Goal: Task Accomplishment & Management: Manage account settings

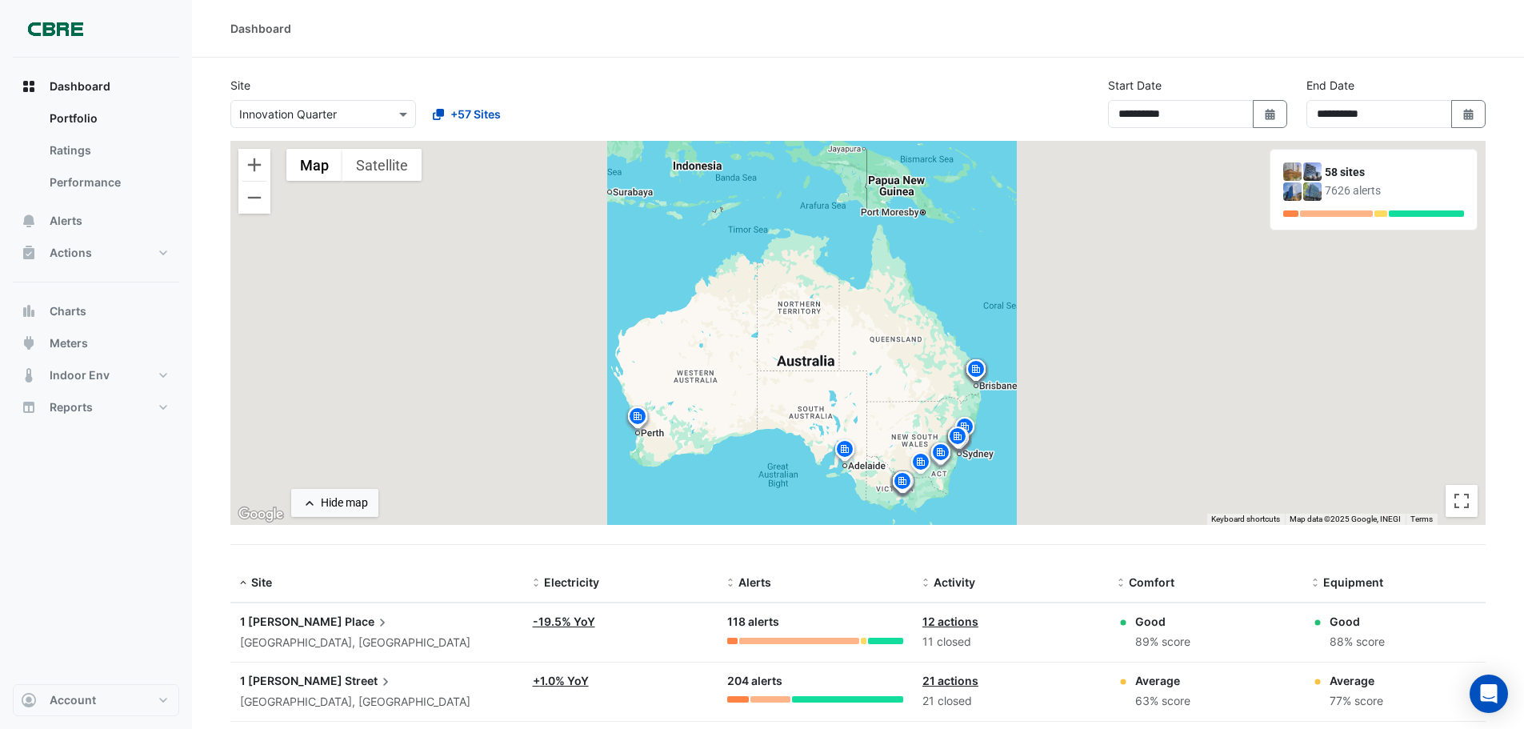
select select "***"
click at [59, 225] on span "Alerts" at bounding box center [66, 221] width 33 height 16
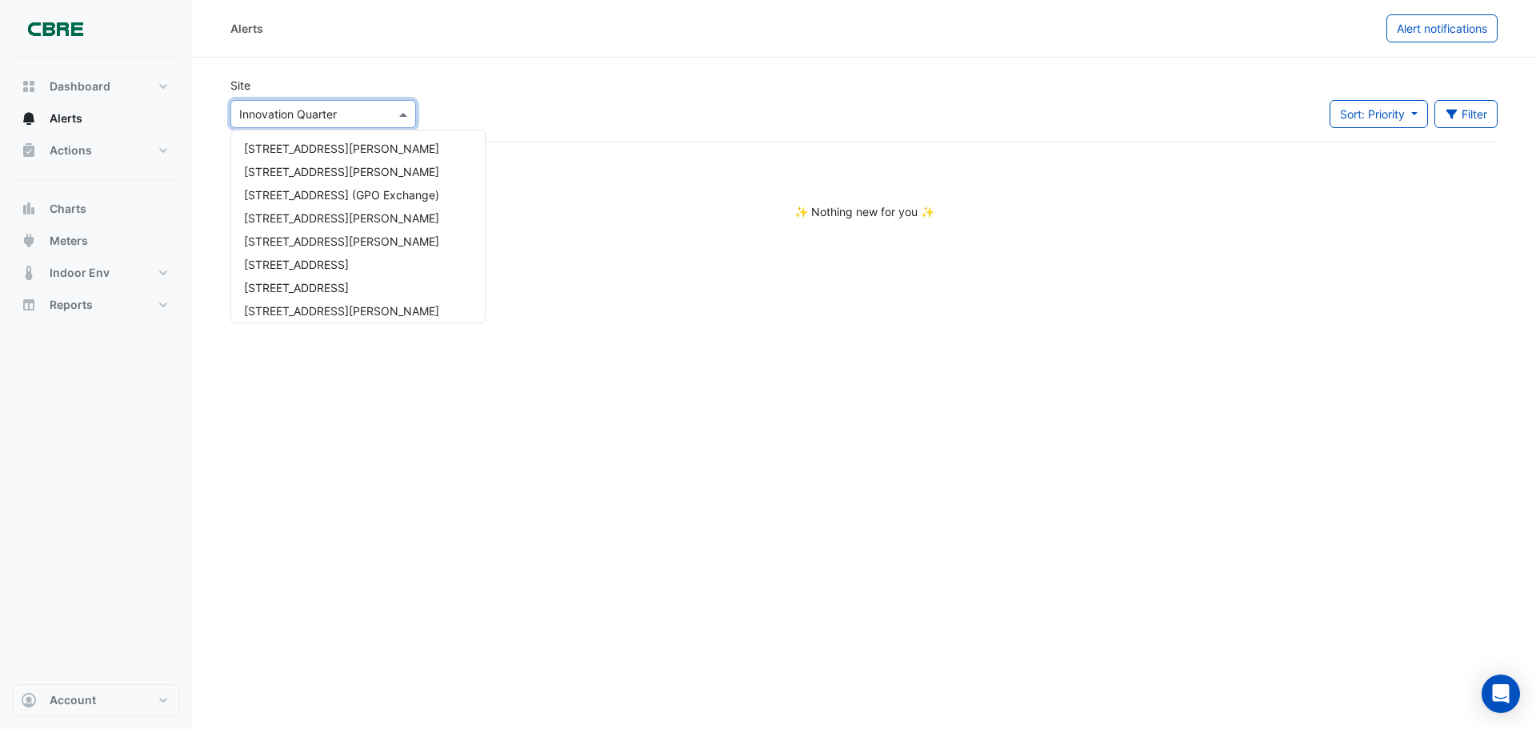
click at [394, 111] on div at bounding box center [323, 114] width 184 height 18
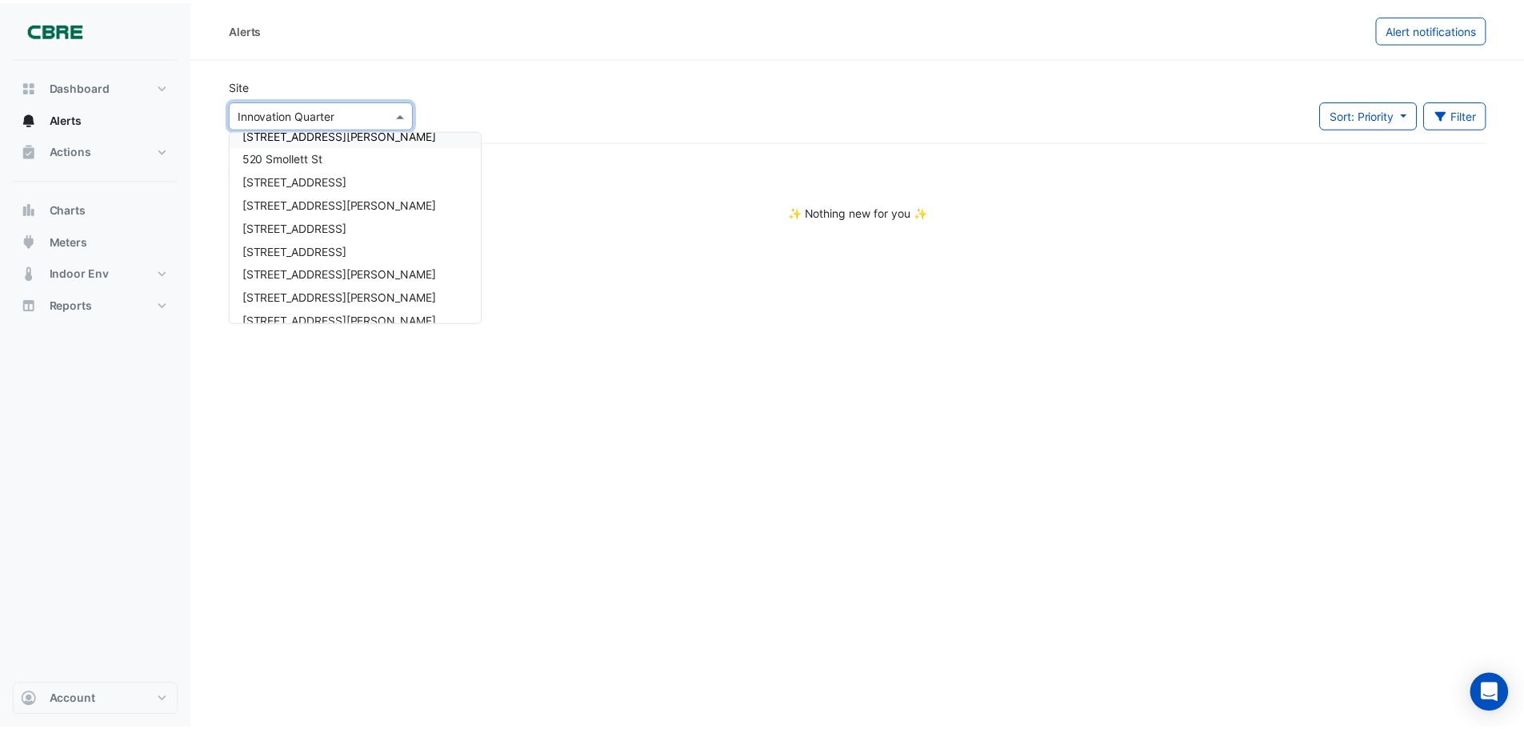
scroll to position [869, 0]
click at [295, 257] on span "[STREET_ADDRESS]" at bounding box center [296, 253] width 105 height 14
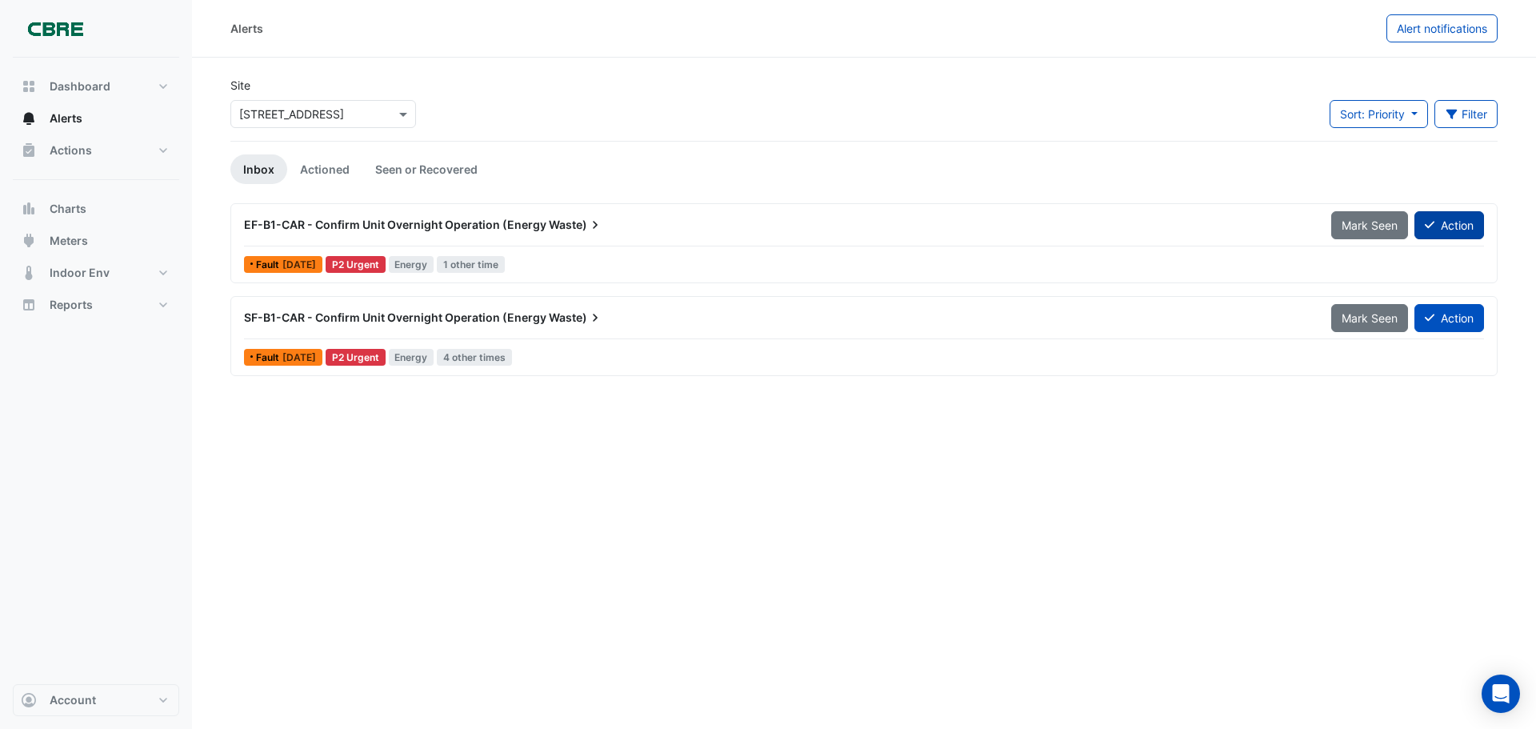
click at [1450, 238] on button "Action" at bounding box center [1449, 225] width 70 height 28
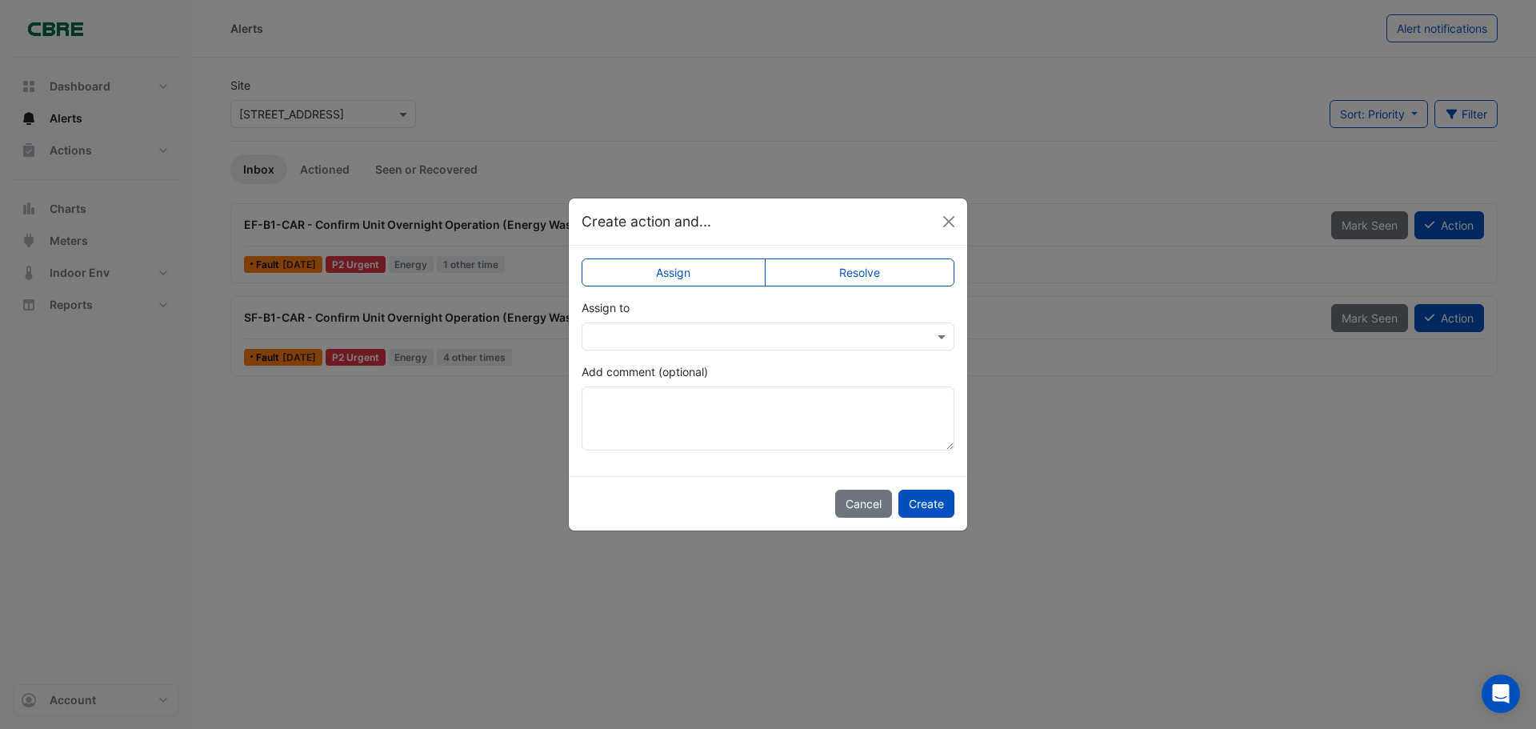
click at [1145, 176] on ngb-modal-window "Create action and... Assign Resolve Assign to Add comment (optional) Cancel Cre…" at bounding box center [768, 364] width 1536 height 729
click at [943, 223] on button "Close" at bounding box center [949, 222] width 24 height 24
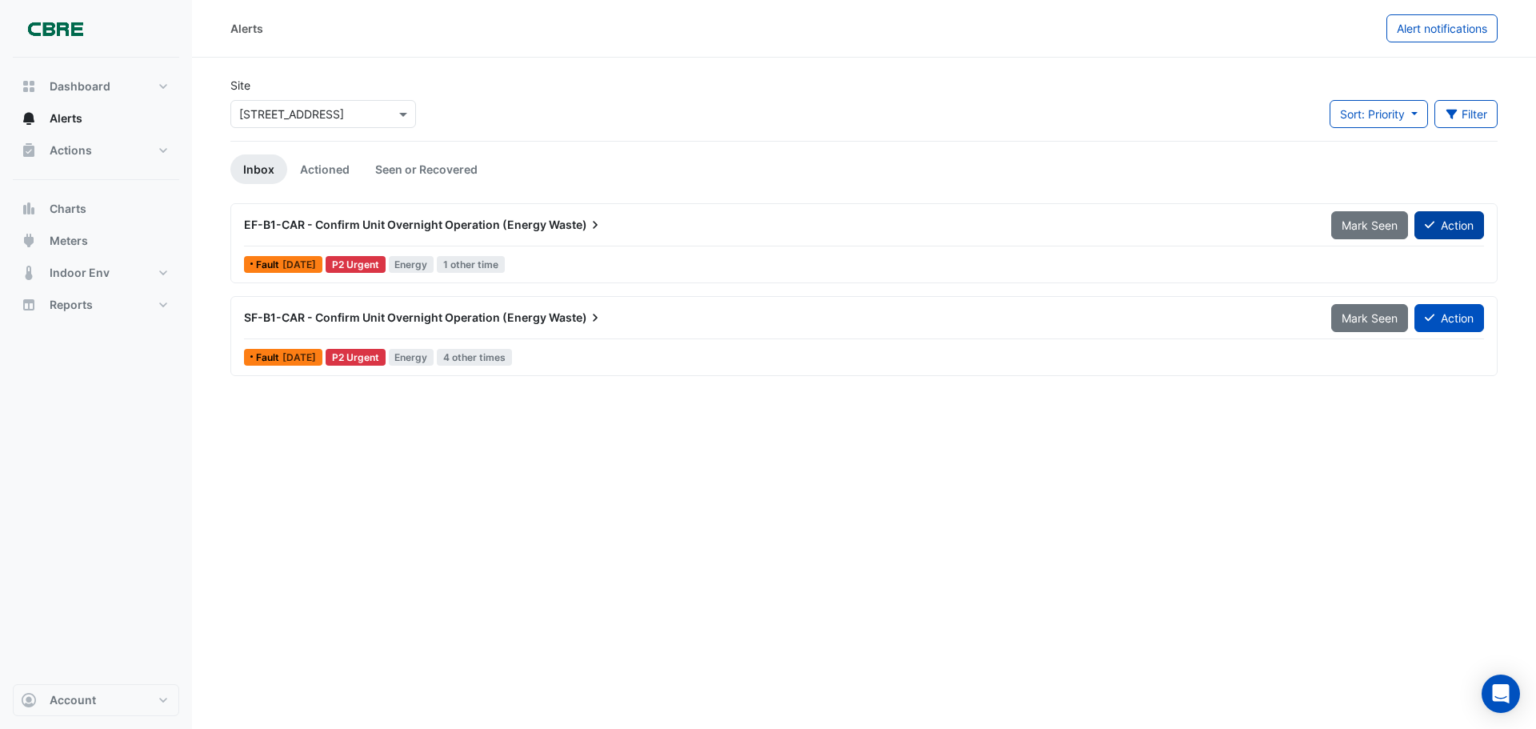
click at [1448, 218] on button "Action" at bounding box center [1449, 225] width 70 height 28
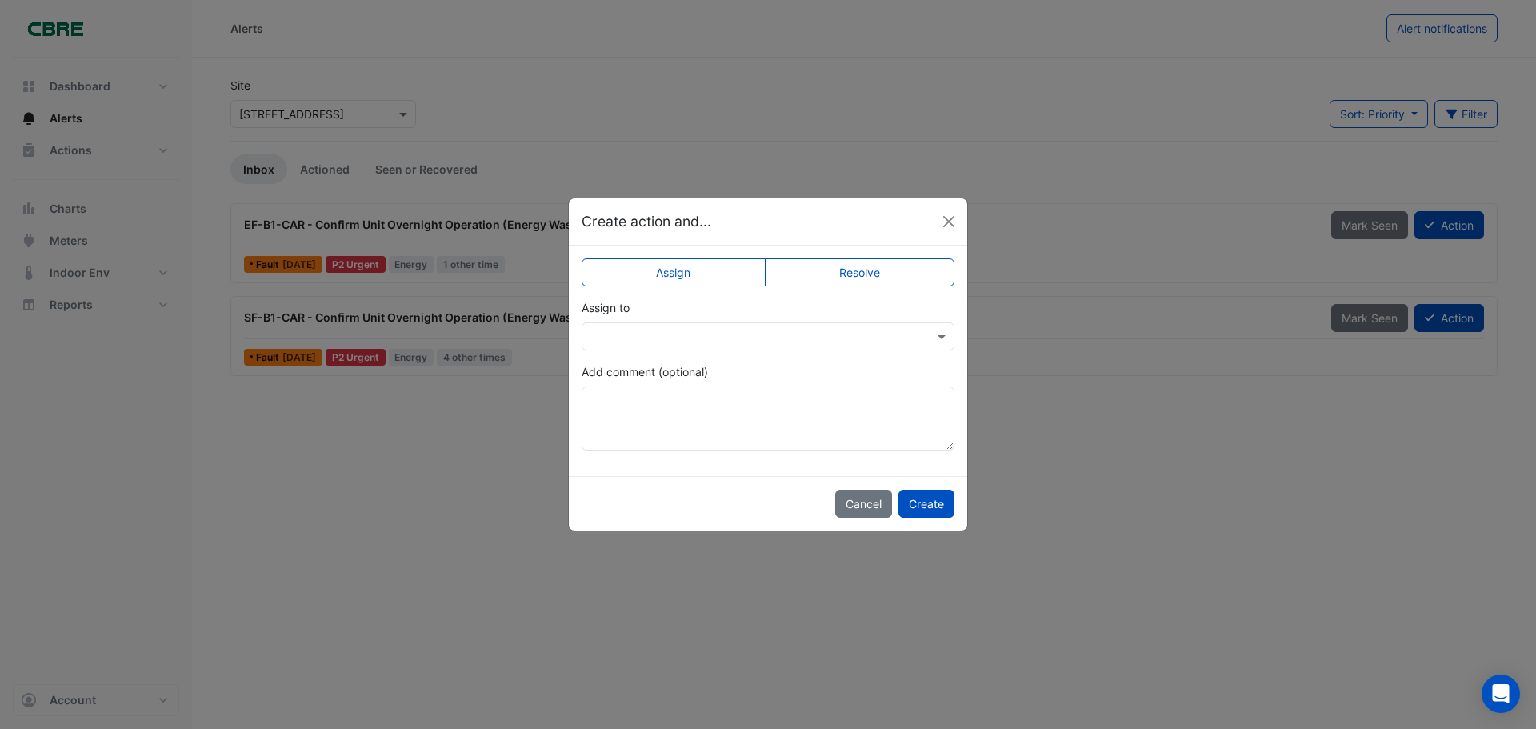
click at [890, 273] on label "Resolve" at bounding box center [860, 272] width 190 height 28
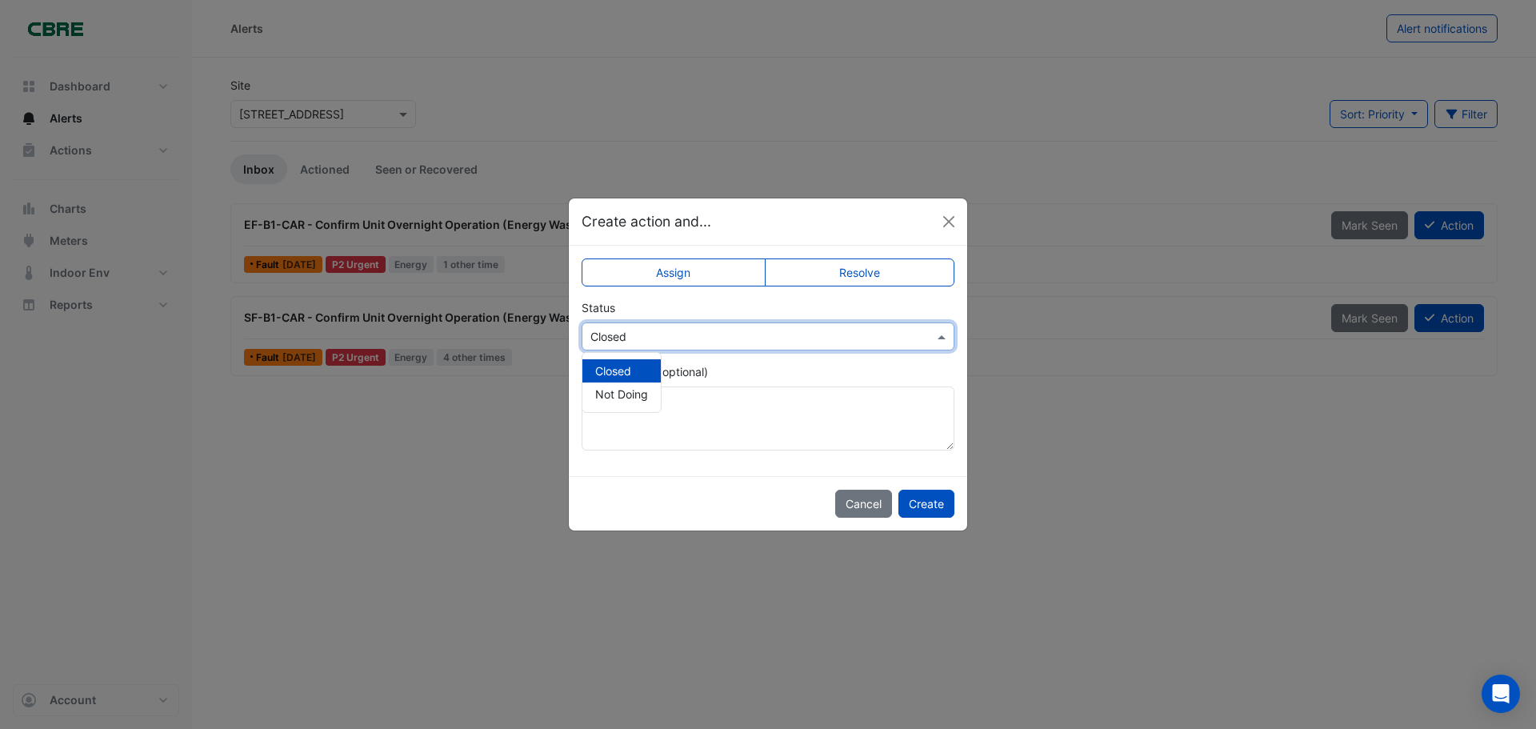
click at [908, 329] on input "text" at bounding box center [751, 337] width 323 height 17
click at [609, 401] on span "Not Doing" at bounding box center [621, 394] width 53 height 14
click at [936, 500] on button "Create" at bounding box center [926, 503] width 56 height 28
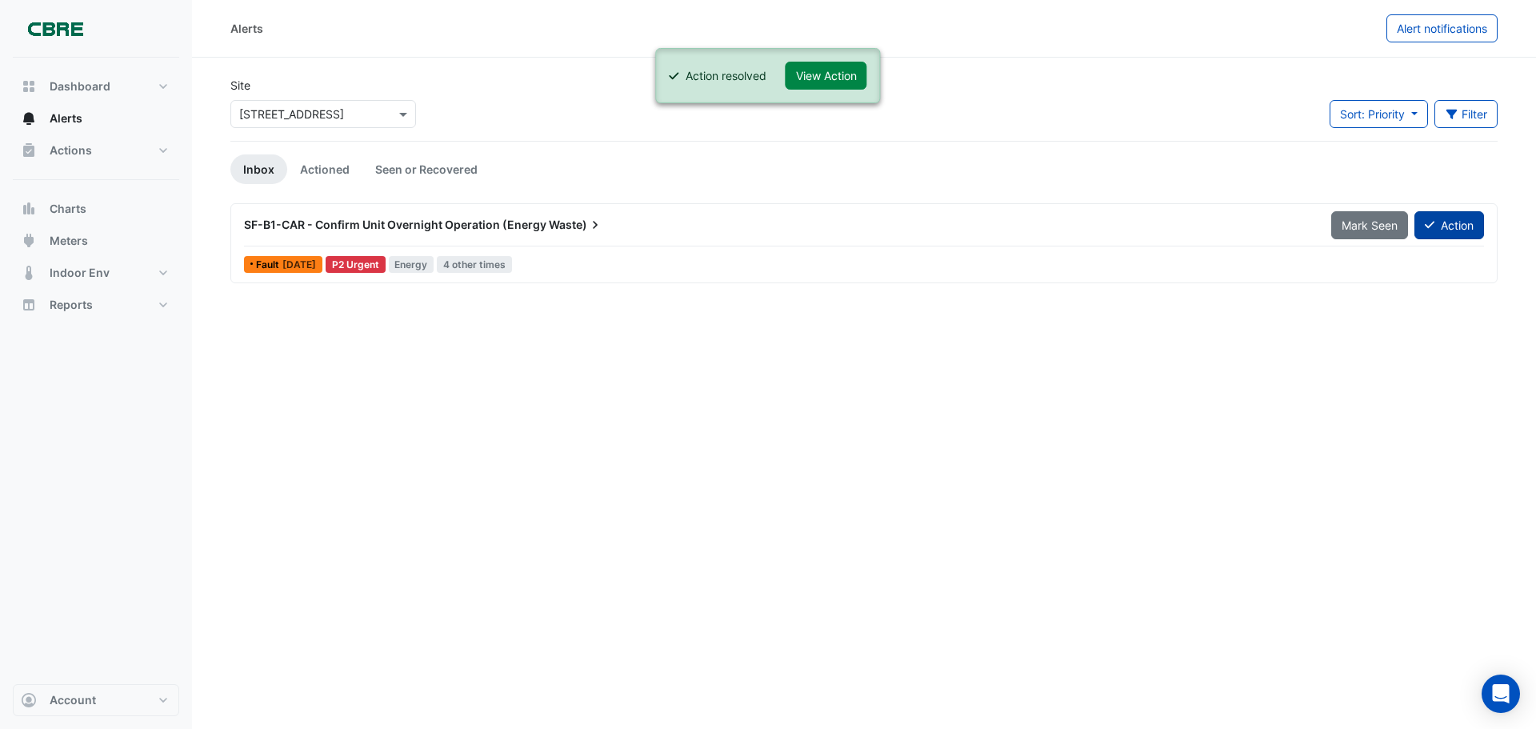
click at [1466, 223] on button "Action" at bounding box center [1449, 225] width 70 height 28
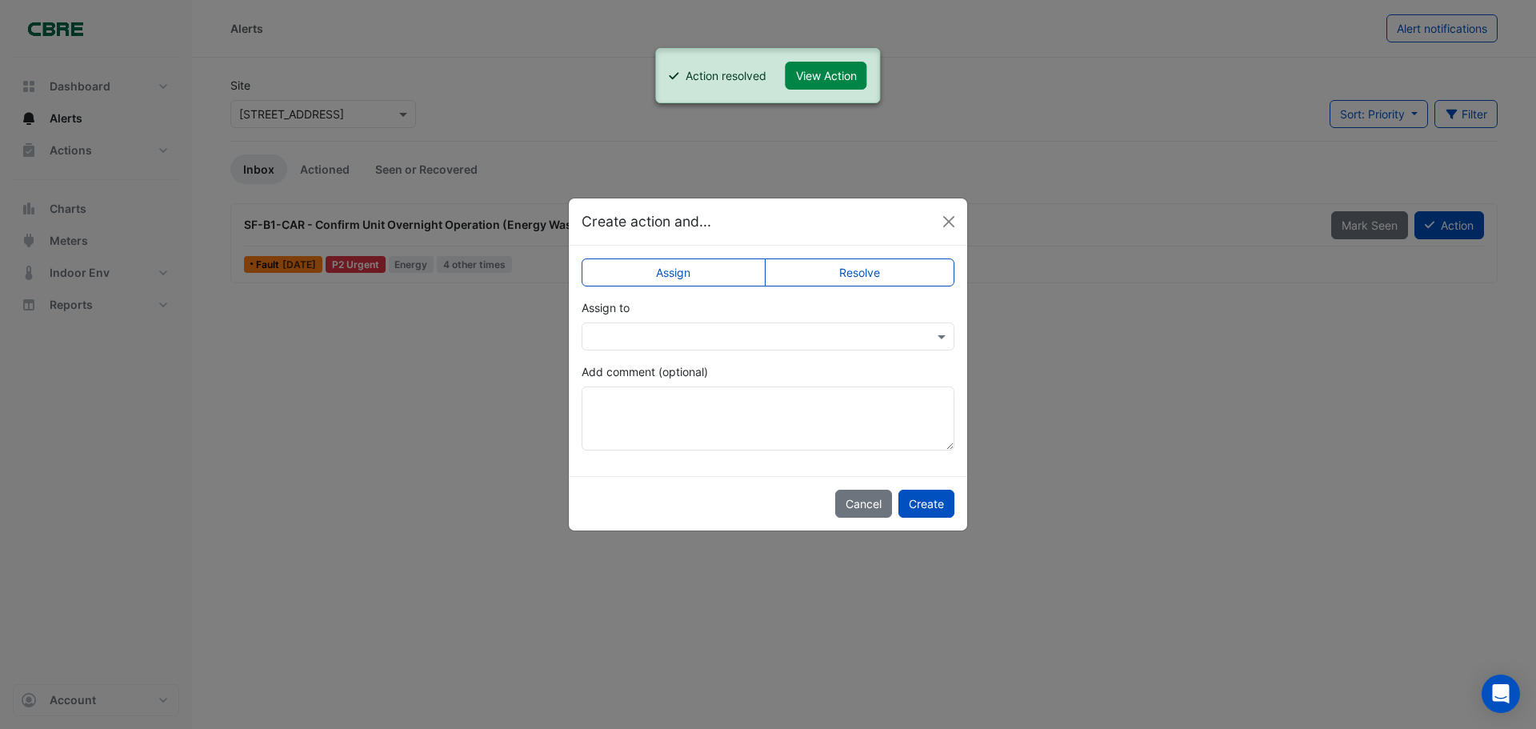
click at [878, 283] on label "Resolve" at bounding box center [860, 272] width 190 height 28
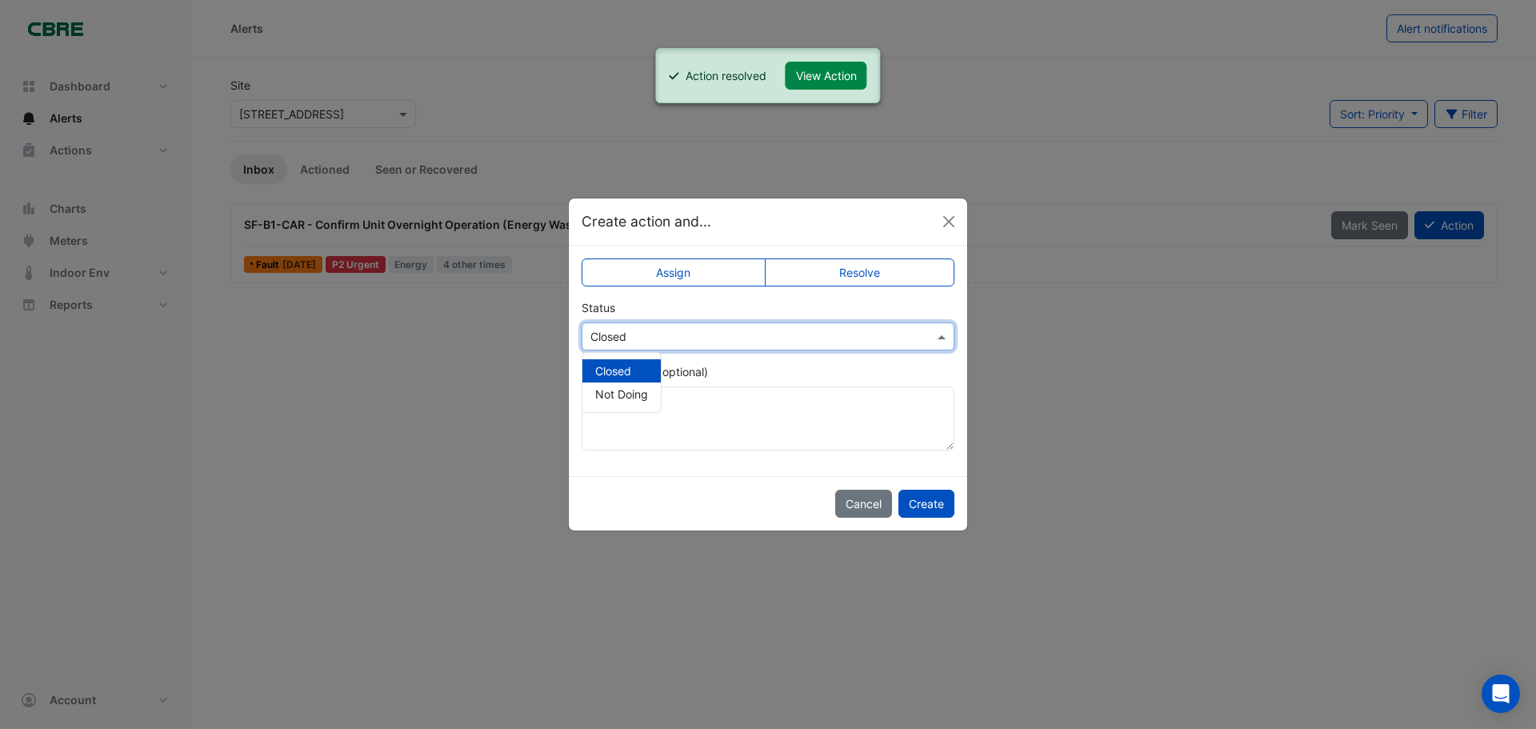
click at [888, 343] on input "text" at bounding box center [751, 337] width 323 height 17
click at [611, 397] on span "Not Doing" at bounding box center [621, 394] width 53 height 14
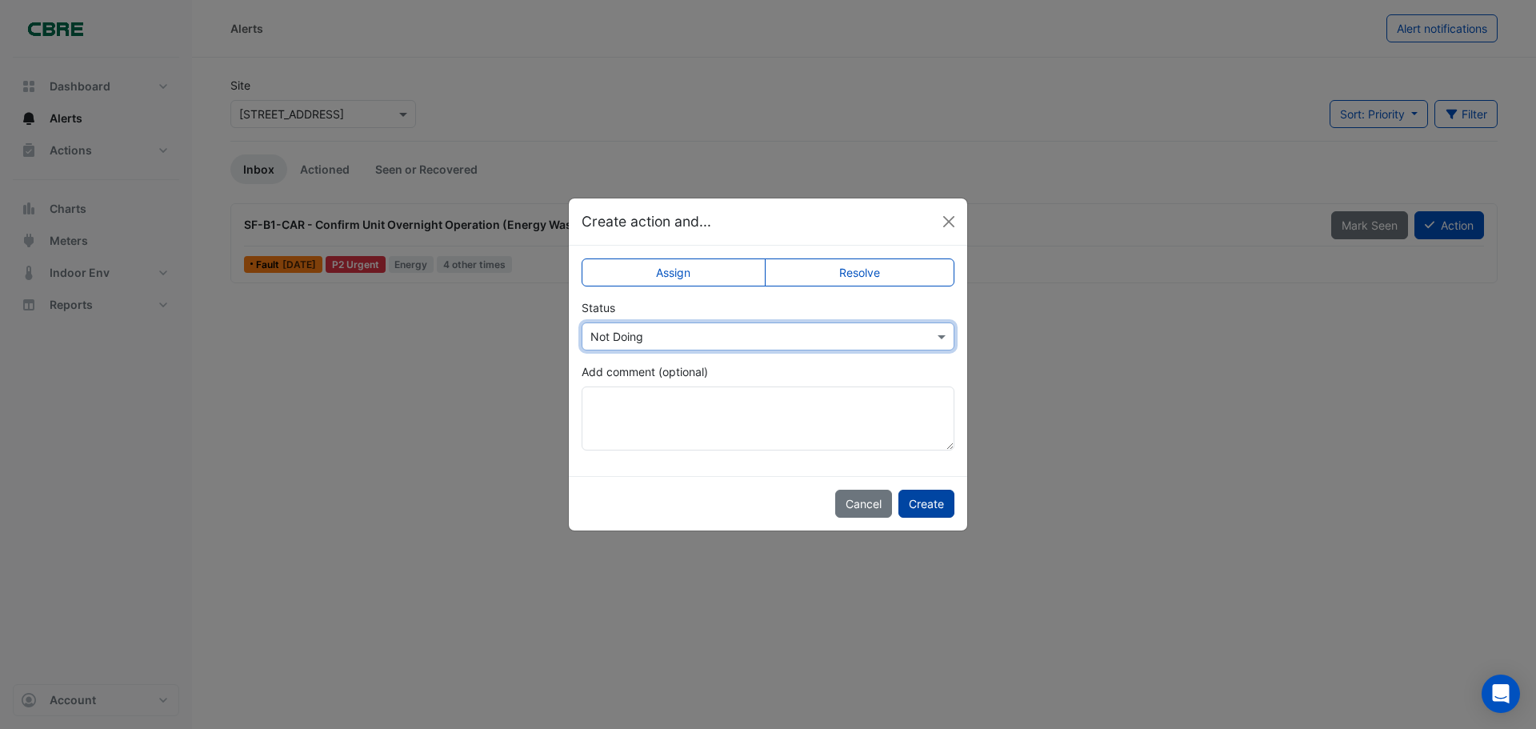
click at [921, 505] on button "Create" at bounding box center [926, 503] width 56 height 28
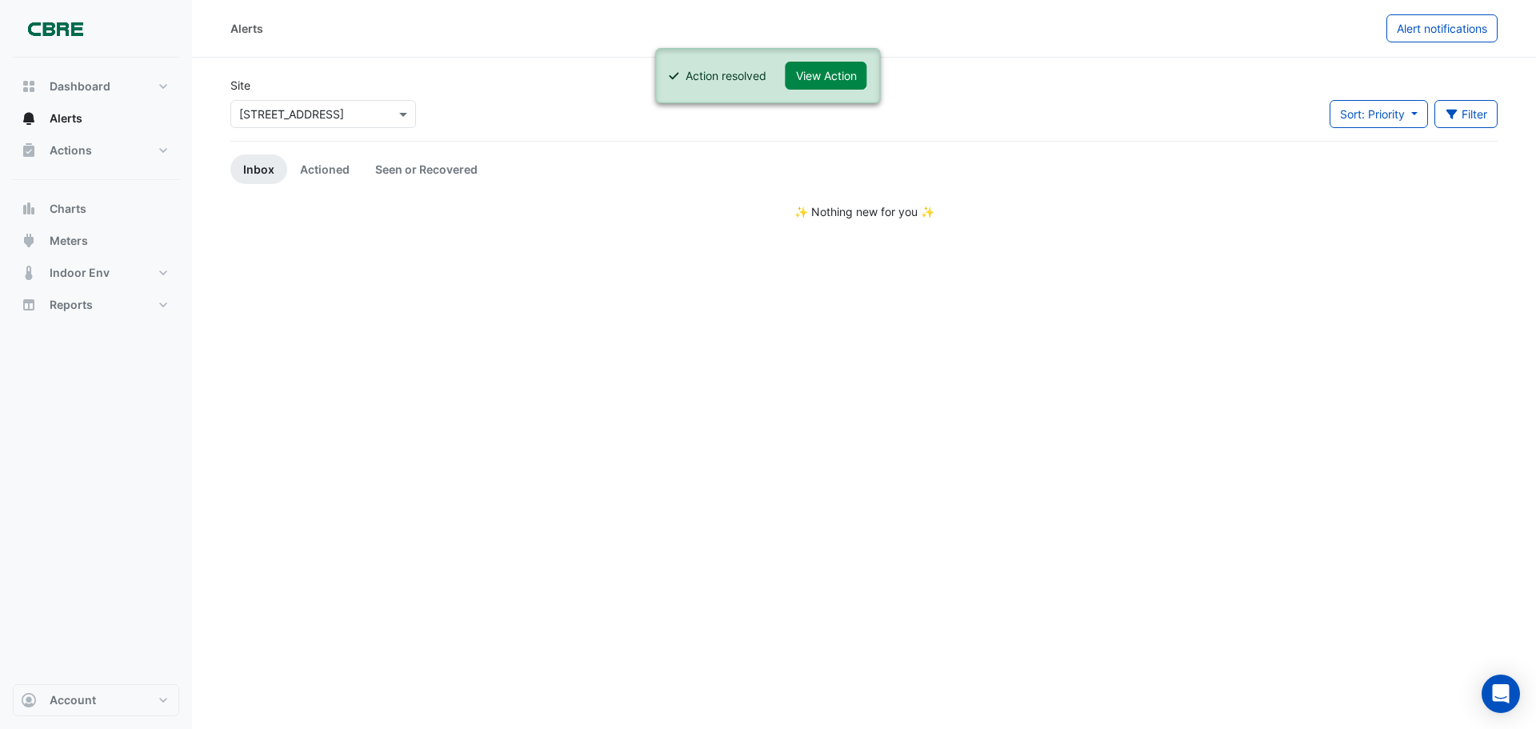
click at [368, 460] on div "Alerts Alert notifications Site Select a Site × [STREET_ADDRESS] Sort: Priority…" at bounding box center [864, 364] width 1344 height 729
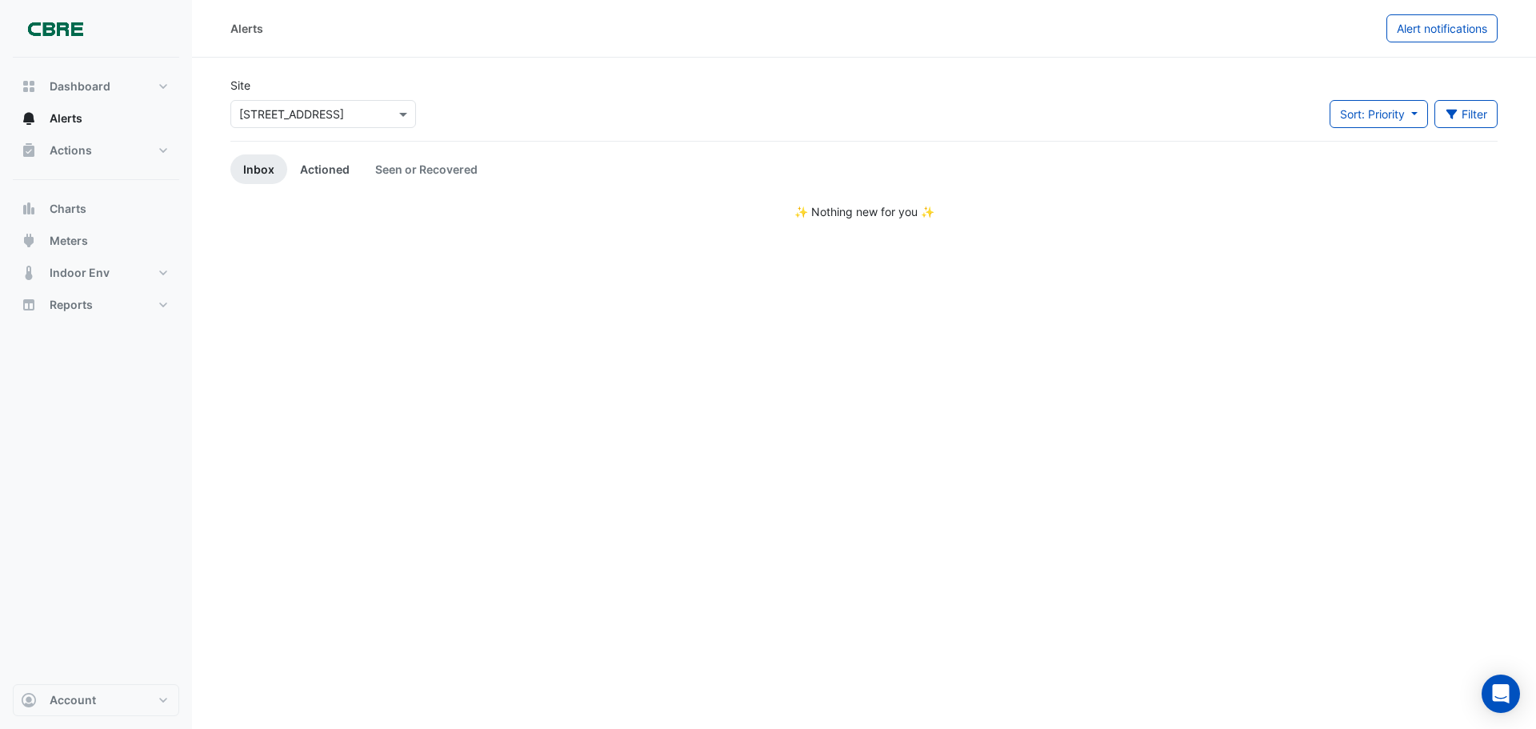
click at [323, 171] on link "Actioned" at bounding box center [324, 169] width 75 height 30
